Goal: Information Seeking & Learning: Find specific fact

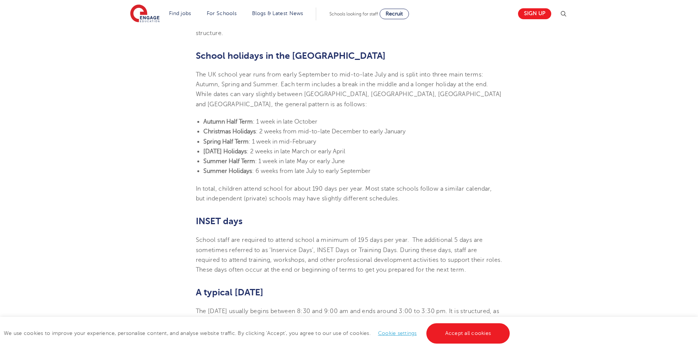
scroll to position [252, 0]
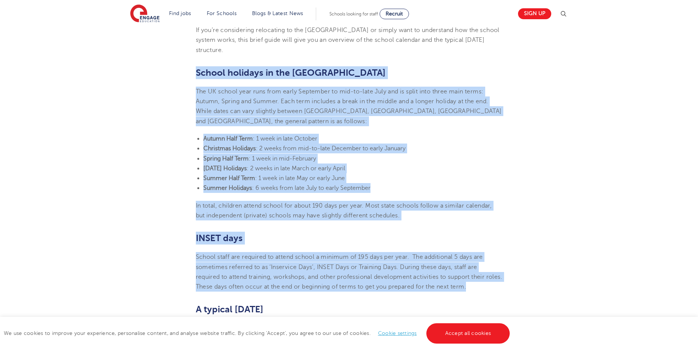
drag, startPoint x: 197, startPoint y: 63, endPoint x: 489, endPoint y: 279, distance: 363.2
click at [489, 279] on section "[DATE] UK school holidays and school days explained If you’re considering reloc…" at bounding box center [348, 323] width 457 height 733
copy section "Loremi dolorsit am con AD Eli SE doeius temp inci utla etdol Magnaaliq en adm-v…"
click at [379, 164] on li "[DATE] Holidays : 2 weeks in late March or early April" at bounding box center [352, 169] width 299 height 10
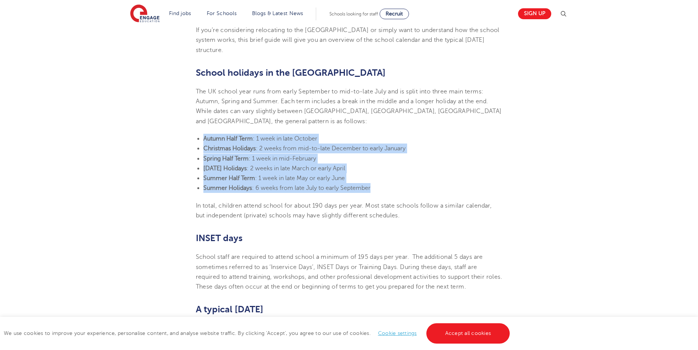
drag, startPoint x: 204, startPoint y: 129, endPoint x: 374, endPoint y: 181, distance: 178.4
click at [374, 181] on ul "Autumn Half Term : 1 week in late October Christmas Holidays : 2 weeks from mid…" at bounding box center [349, 164] width 307 height 60
copy ul "Autumn Half Term : 1 week in late October Christmas Holidays : 2 weeks from mid…"
click at [427, 164] on li "[DATE] Holidays : 2 weeks in late March or early April" at bounding box center [352, 169] width 299 height 10
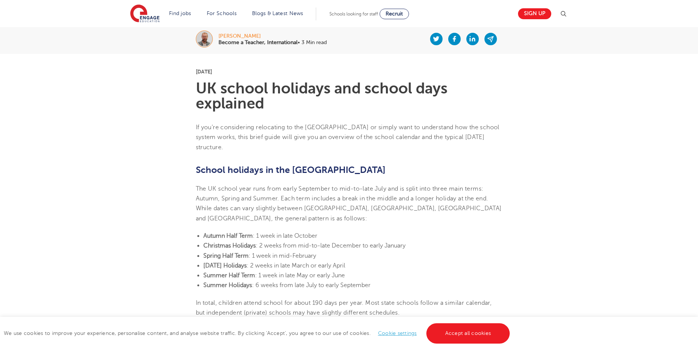
scroll to position [126, 0]
